Goal: Obtain resource: Download file/media

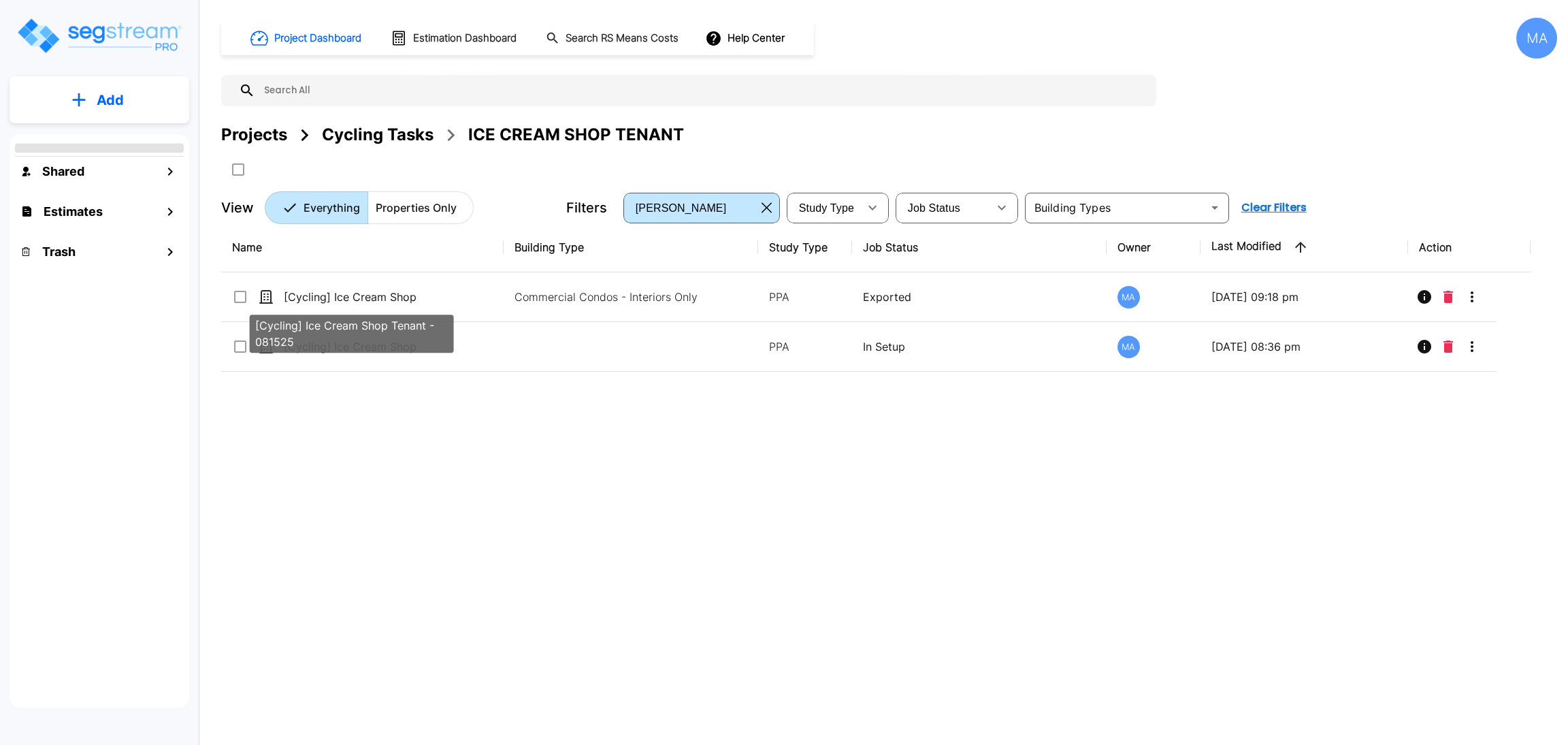
click at [383, 294] on p "[Cycling] Ice Cream Shop Tenant - 081525" at bounding box center [351, 297] width 136 height 16
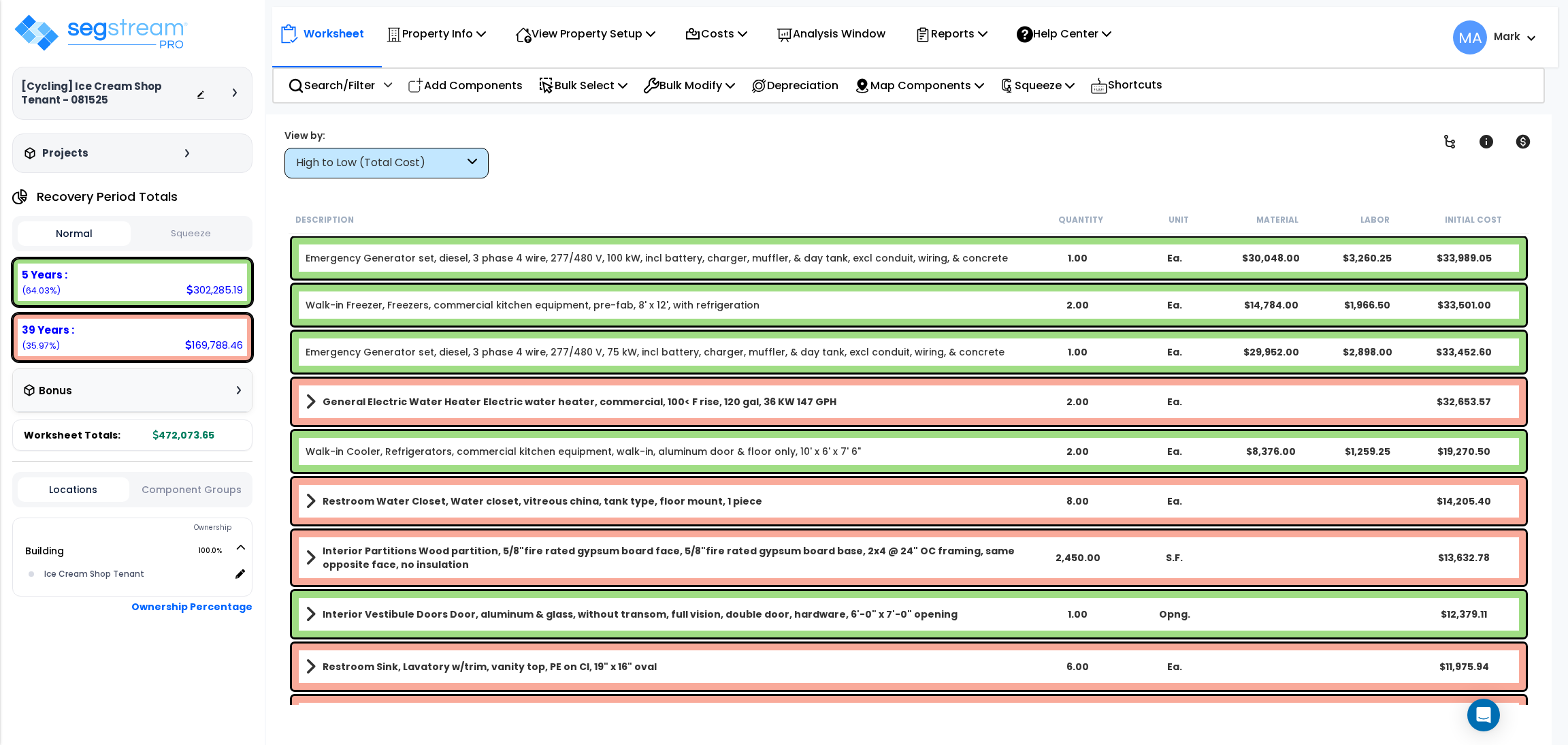
click at [659, 163] on div "Clear Filters" at bounding box center [957, 153] width 902 height 50
click at [400, 156] on div "High to Low (Total Cost)" at bounding box center [380, 163] width 168 height 16
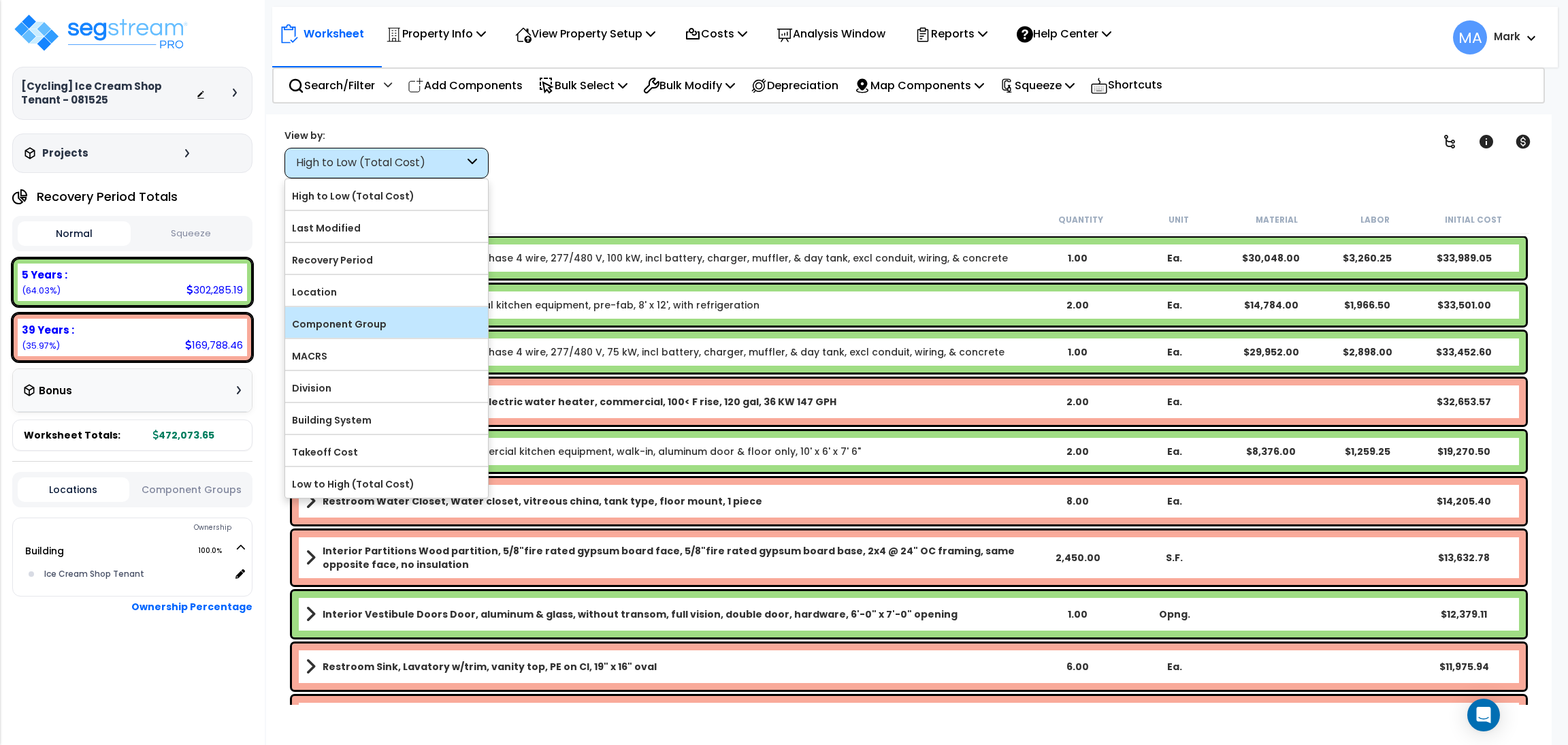
click at [341, 333] on label "Component Group" at bounding box center [387, 324] width 203 height 21
click at [0, 0] on input "Component Group" at bounding box center [0, 0] width 0 height 0
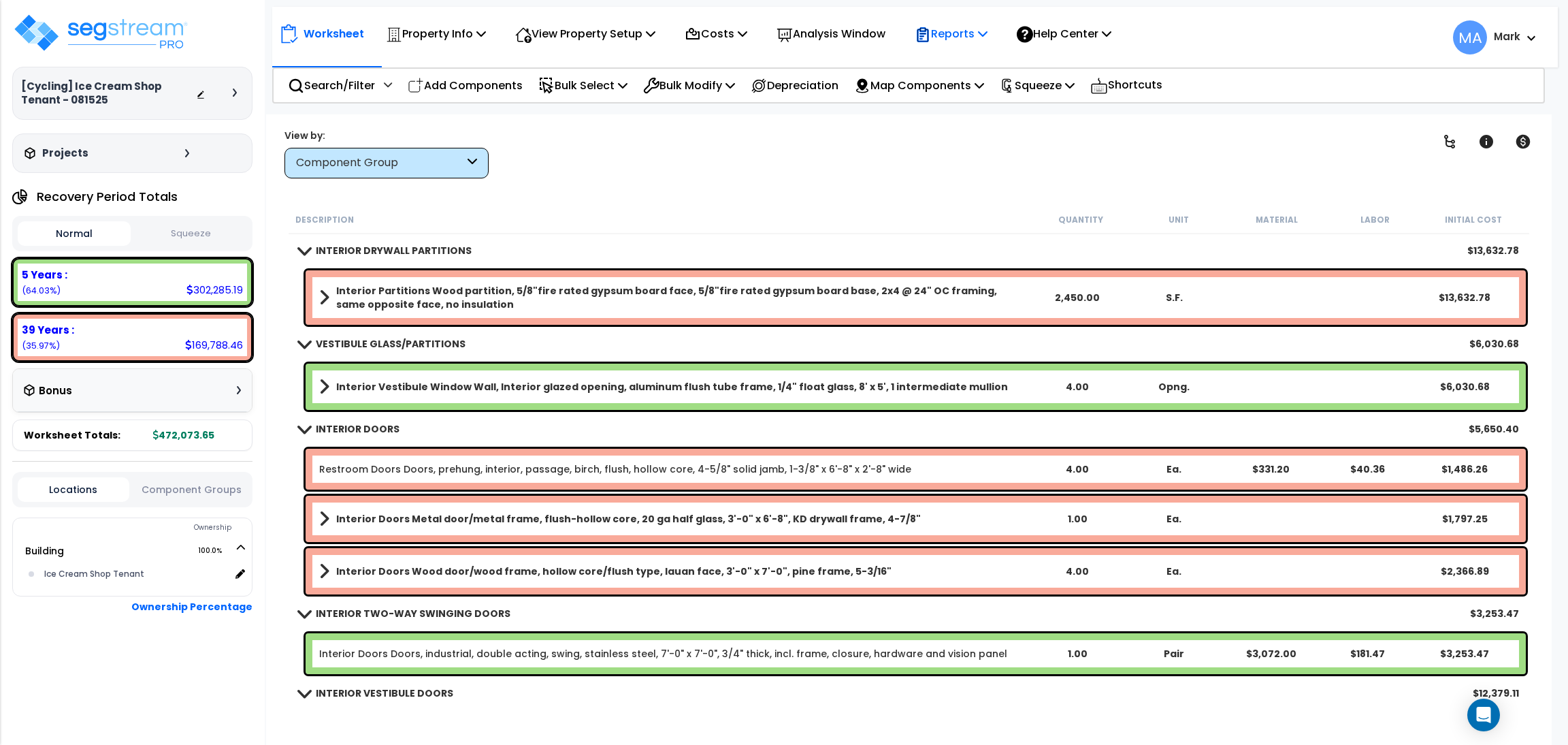
click at [938, 42] on p "Reports" at bounding box center [951, 34] width 73 height 18
click at [958, 28] on p "Reports" at bounding box center [951, 34] width 73 height 18
click at [958, 30] on p "Reports" at bounding box center [951, 34] width 73 height 18
click at [949, 69] on link "Get Report" at bounding box center [976, 64] width 135 height 27
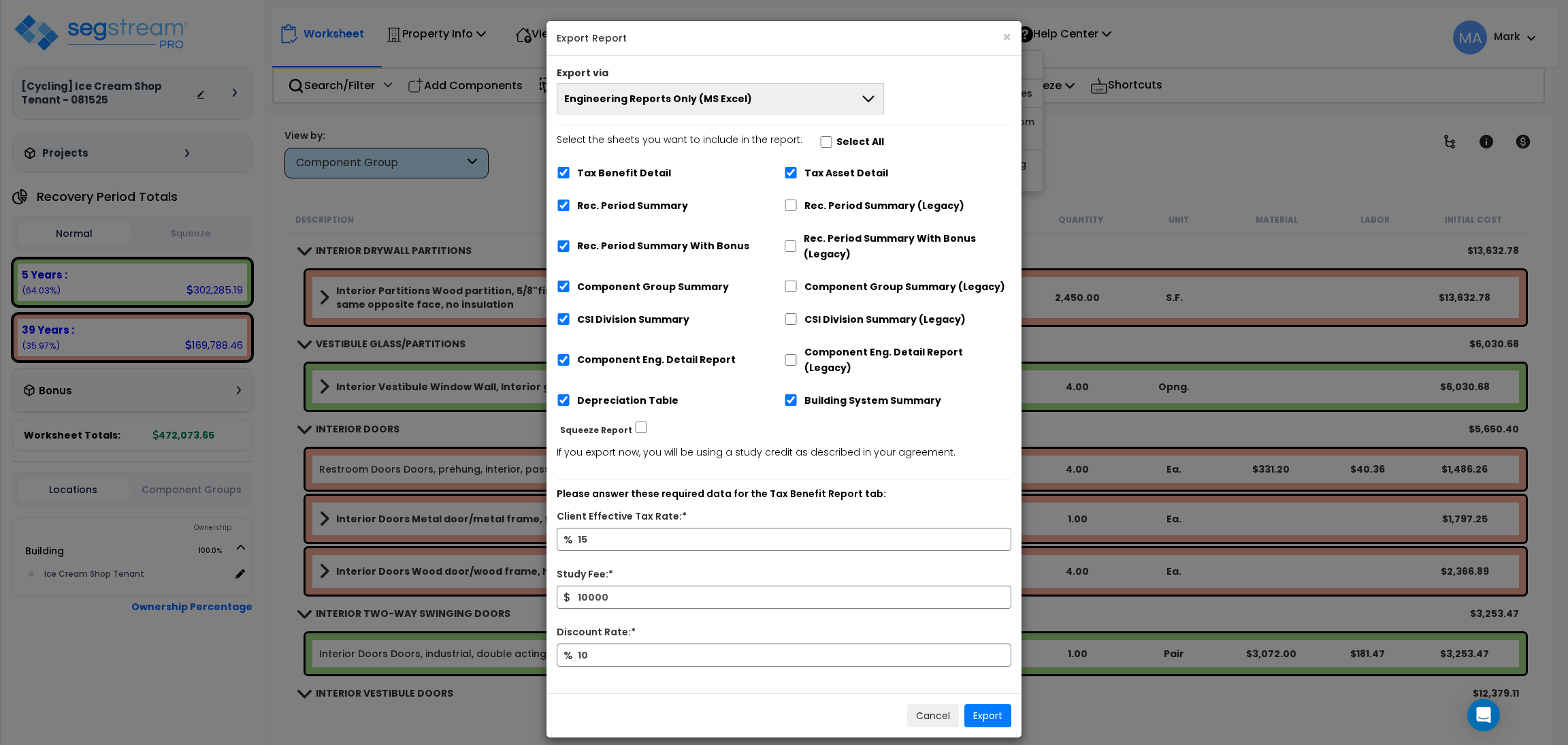
click at [806, 100] on button "Engineering Reports Only (MS Excel)" at bounding box center [721, 99] width 327 height 31
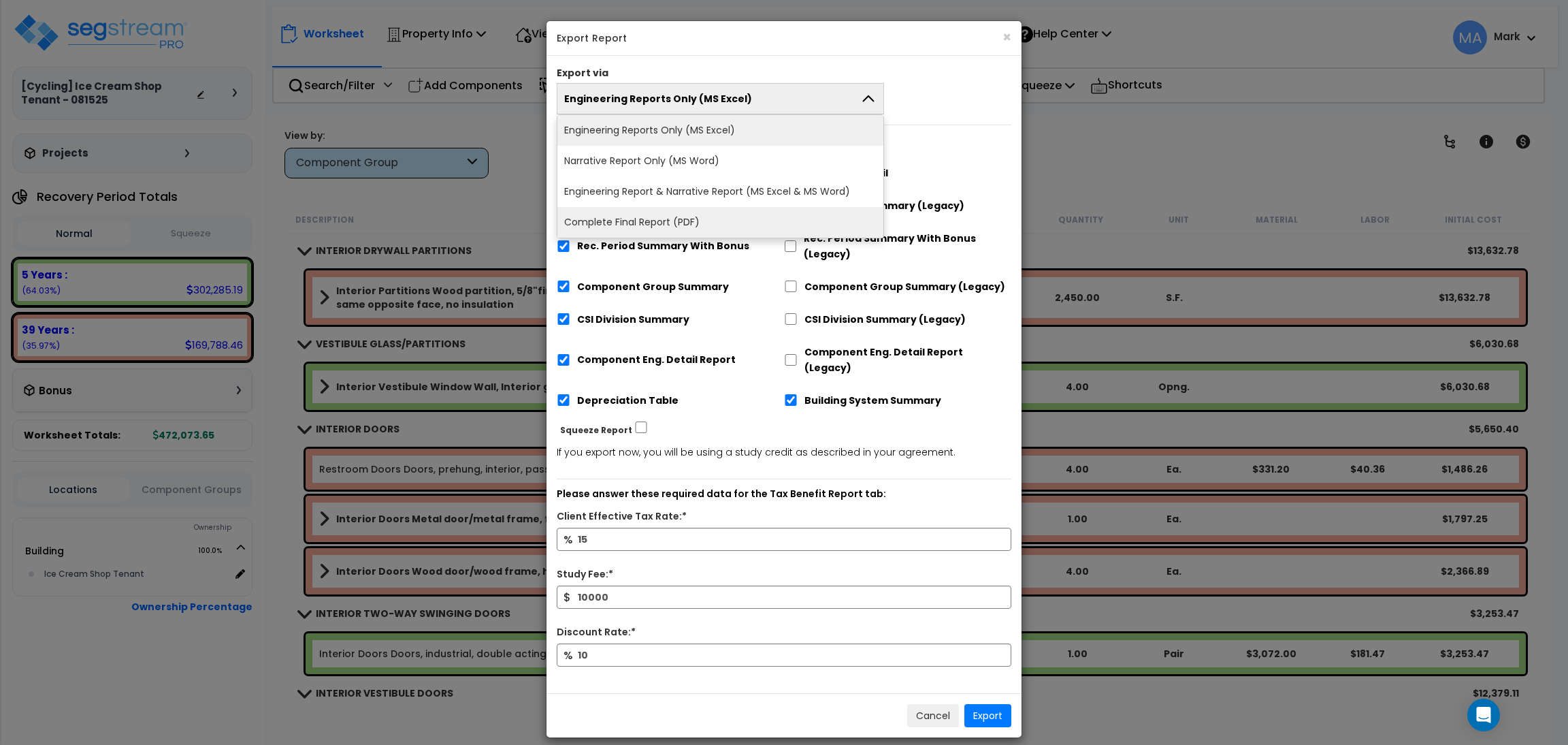
click at [649, 213] on li "Complete Final Report (PDF)" at bounding box center [721, 222] width 326 height 30
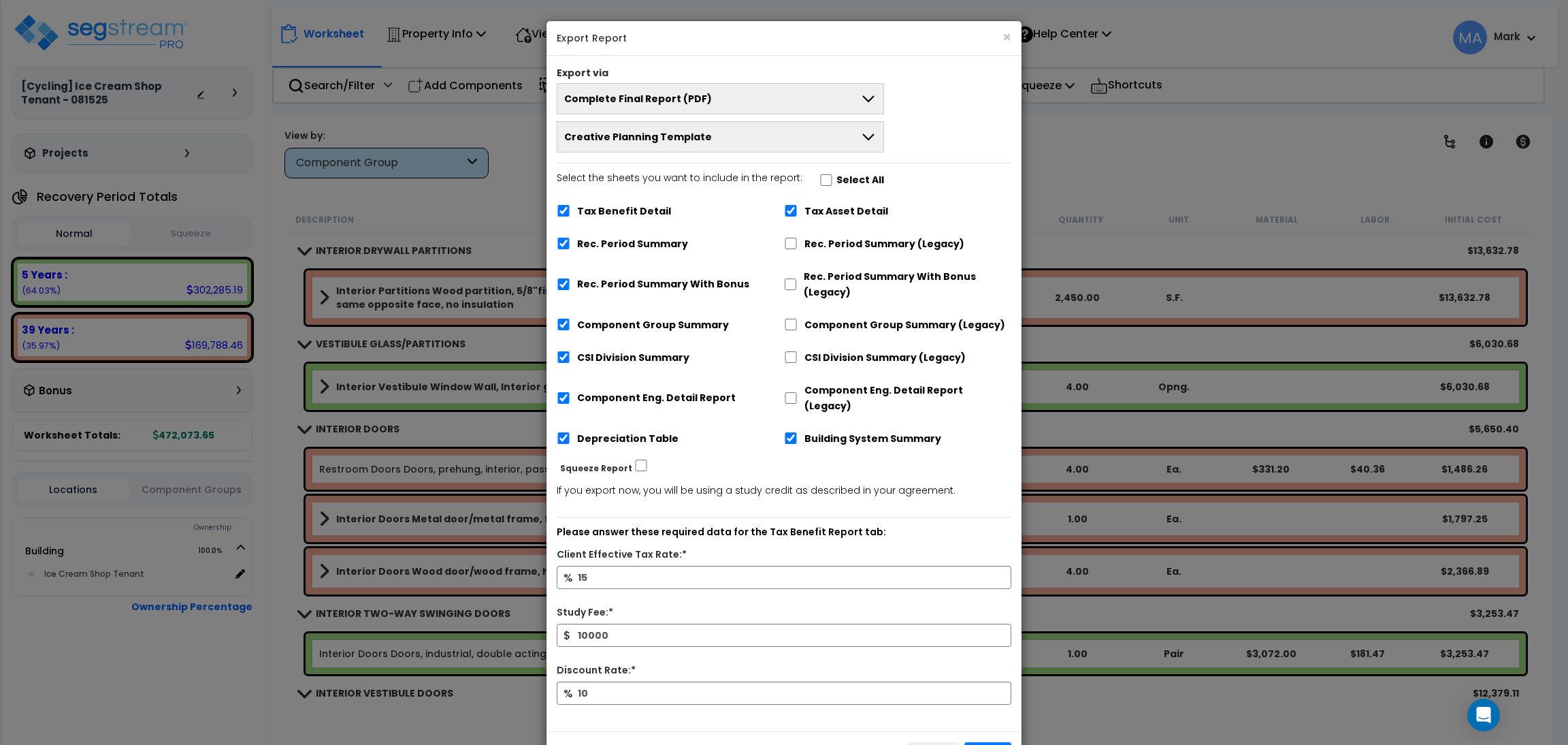
click at [749, 131] on button "Creative Planning Template" at bounding box center [721, 137] width 327 height 31
click at [722, 172] on li "Creative Planning Template" at bounding box center [721, 168] width 326 height 30
click at [824, 181] on input "Select the sheets you want to include in the report: Select All" at bounding box center [826, 180] width 14 height 12
checkbox input "true"
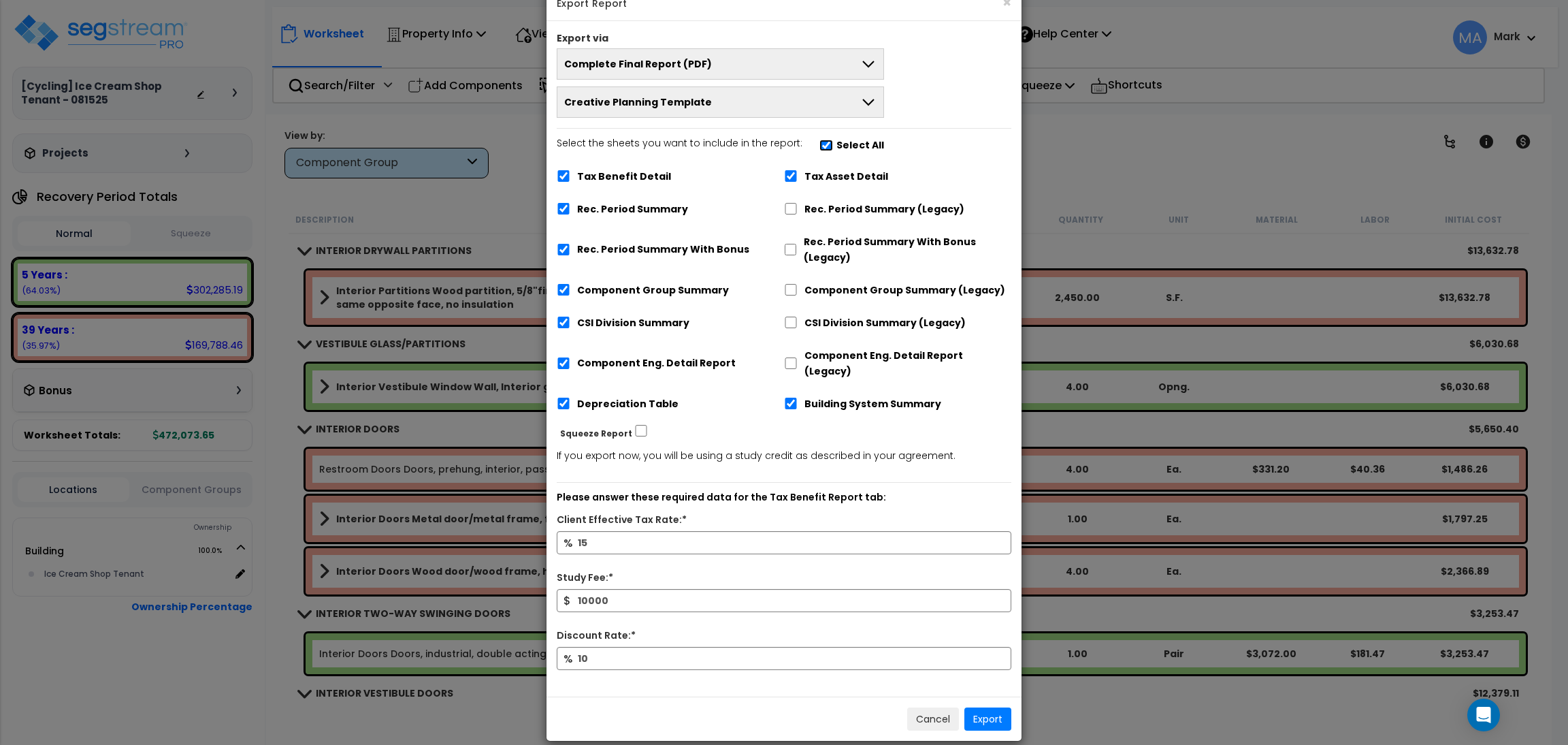
scroll to position [38, 0]
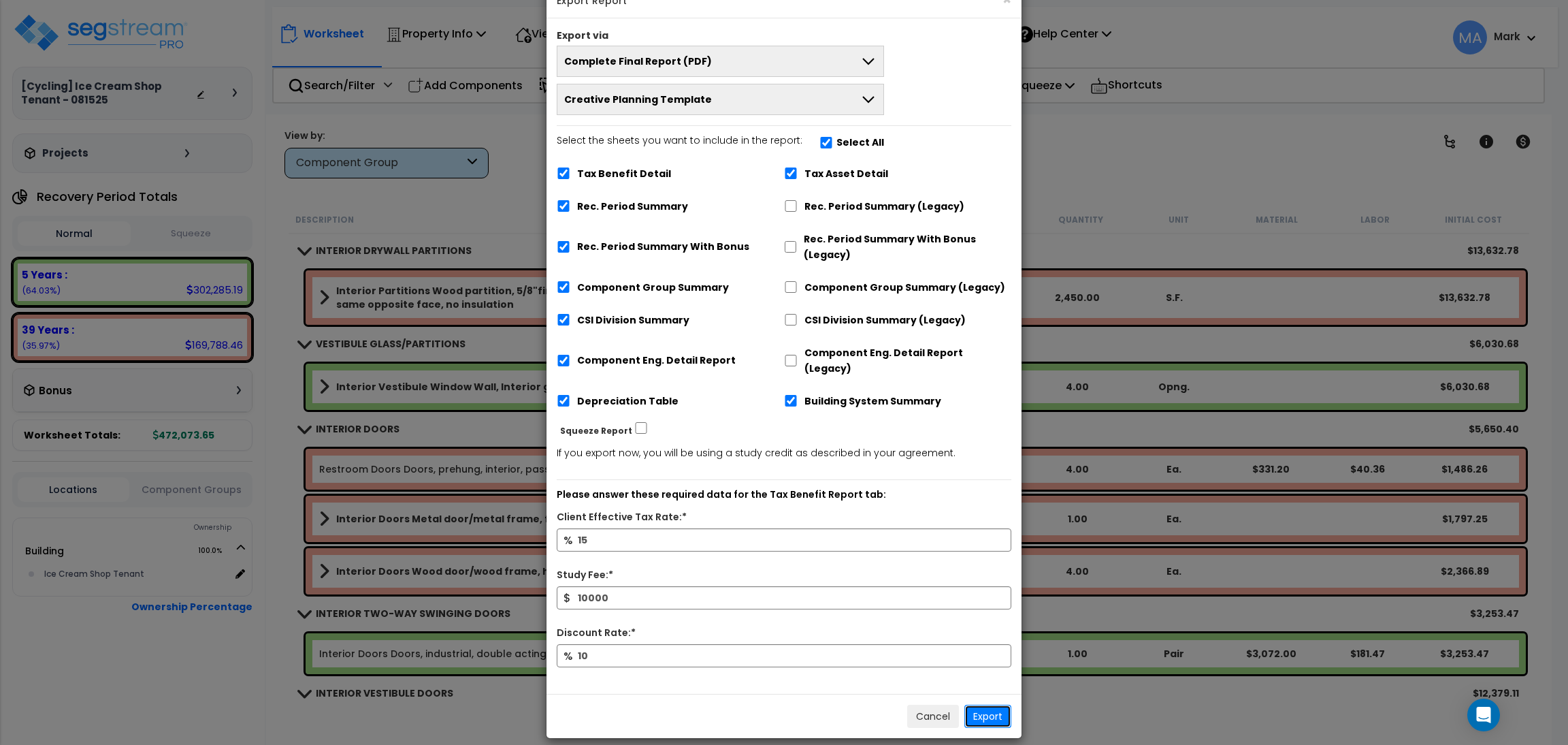
click at [992, 705] on button "Export" at bounding box center [987, 716] width 47 height 23
